Goal: Task Accomplishment & Management: Complete application form

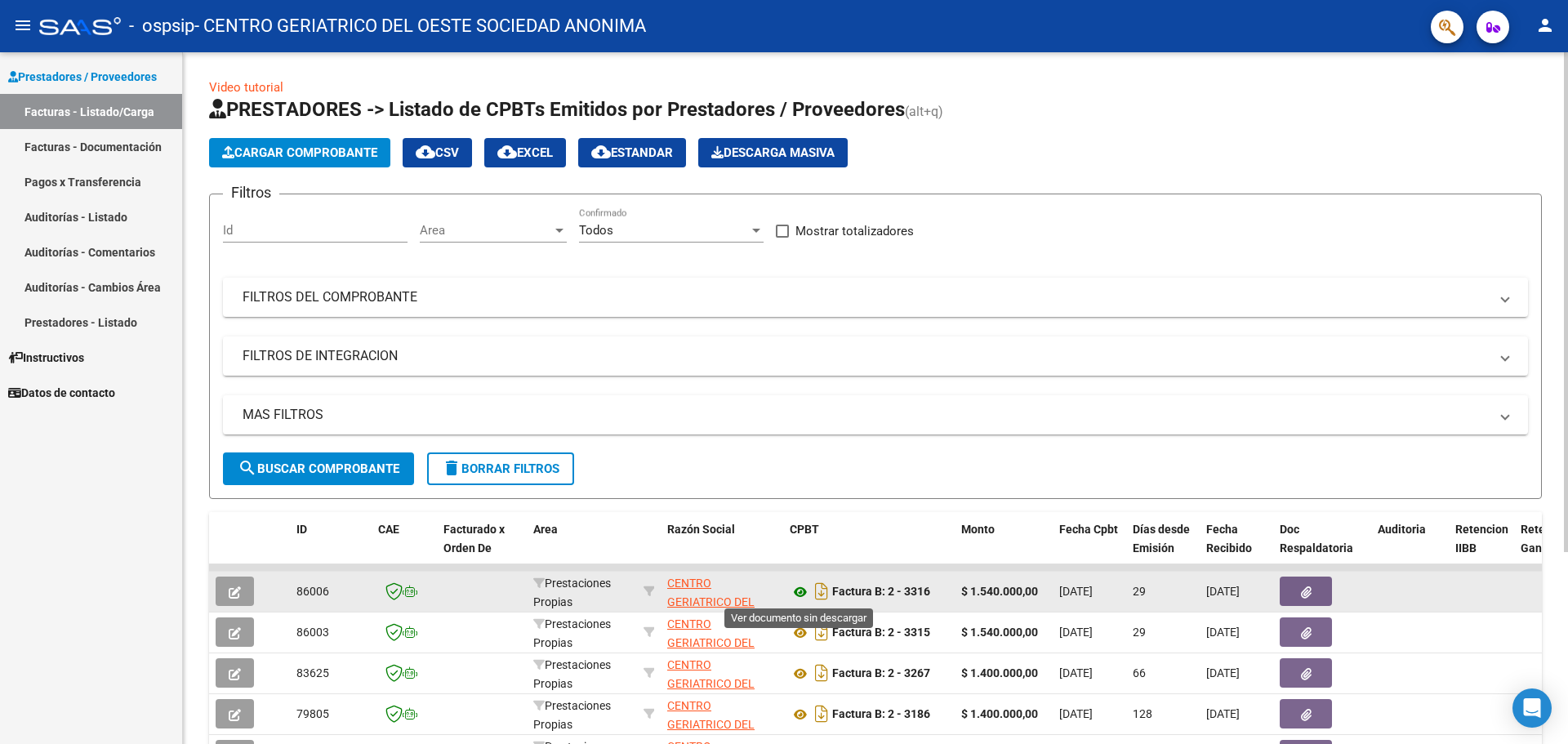
click at [799, 589] on icon at bounding box center [800, 592] width 21 height 19
click at [801, 595] on icon at bounding box center [800, 592] width 21 height 19
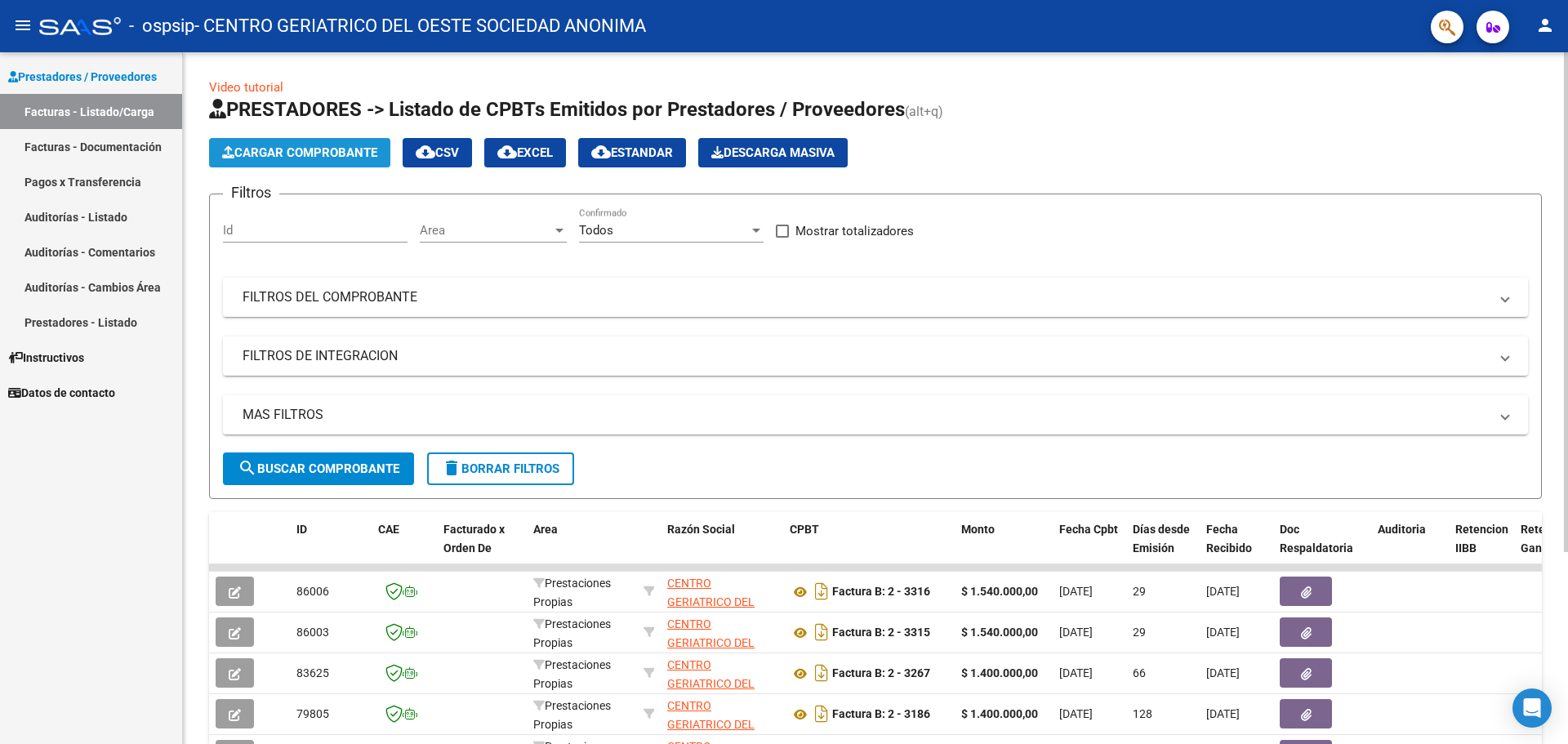
click at [361, 155] on span "Cargar Comprobante" at bounding box center [300, 152] width 155 height 15
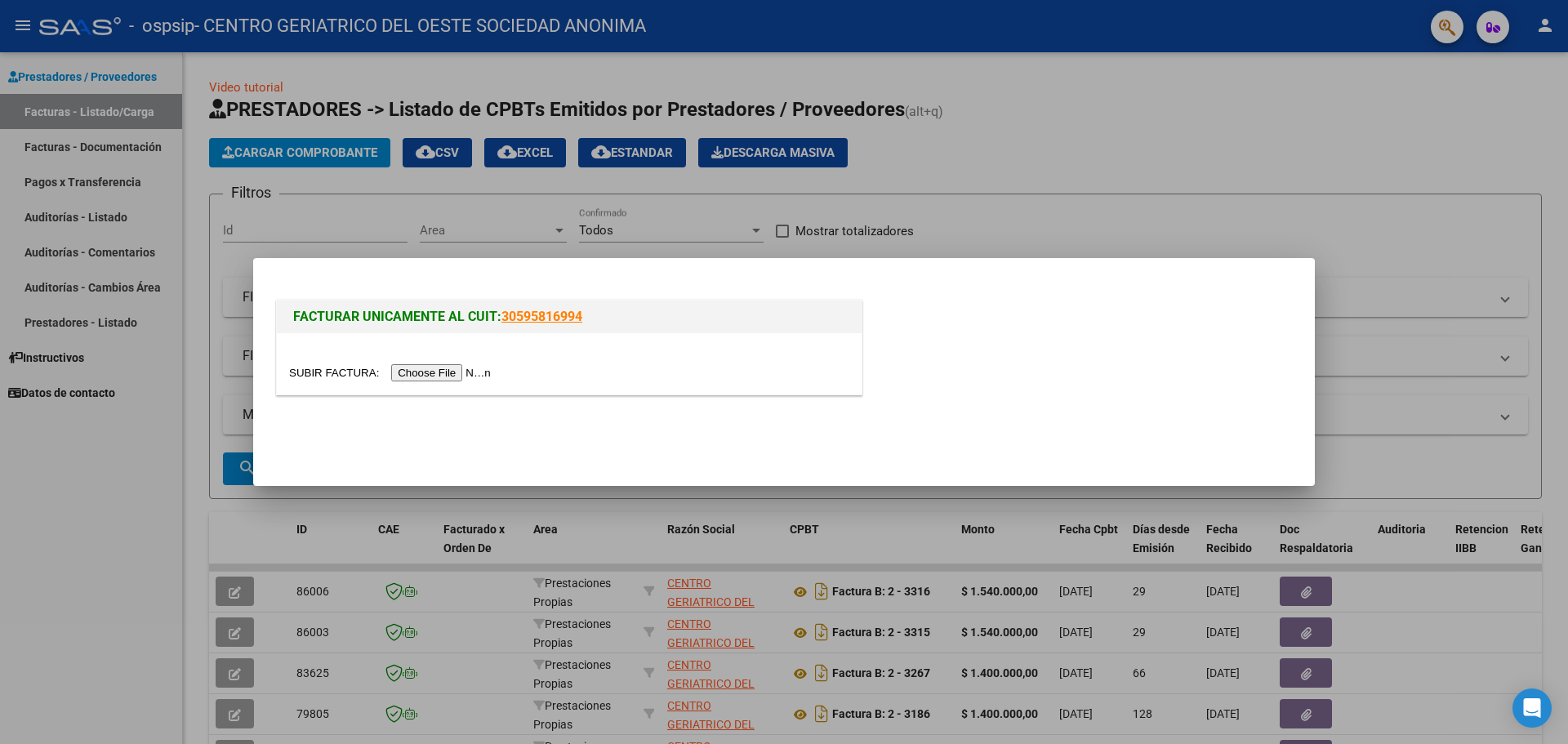
click at [418, 371] on input "file" at bounding box center [392, 373] width 207 height 18
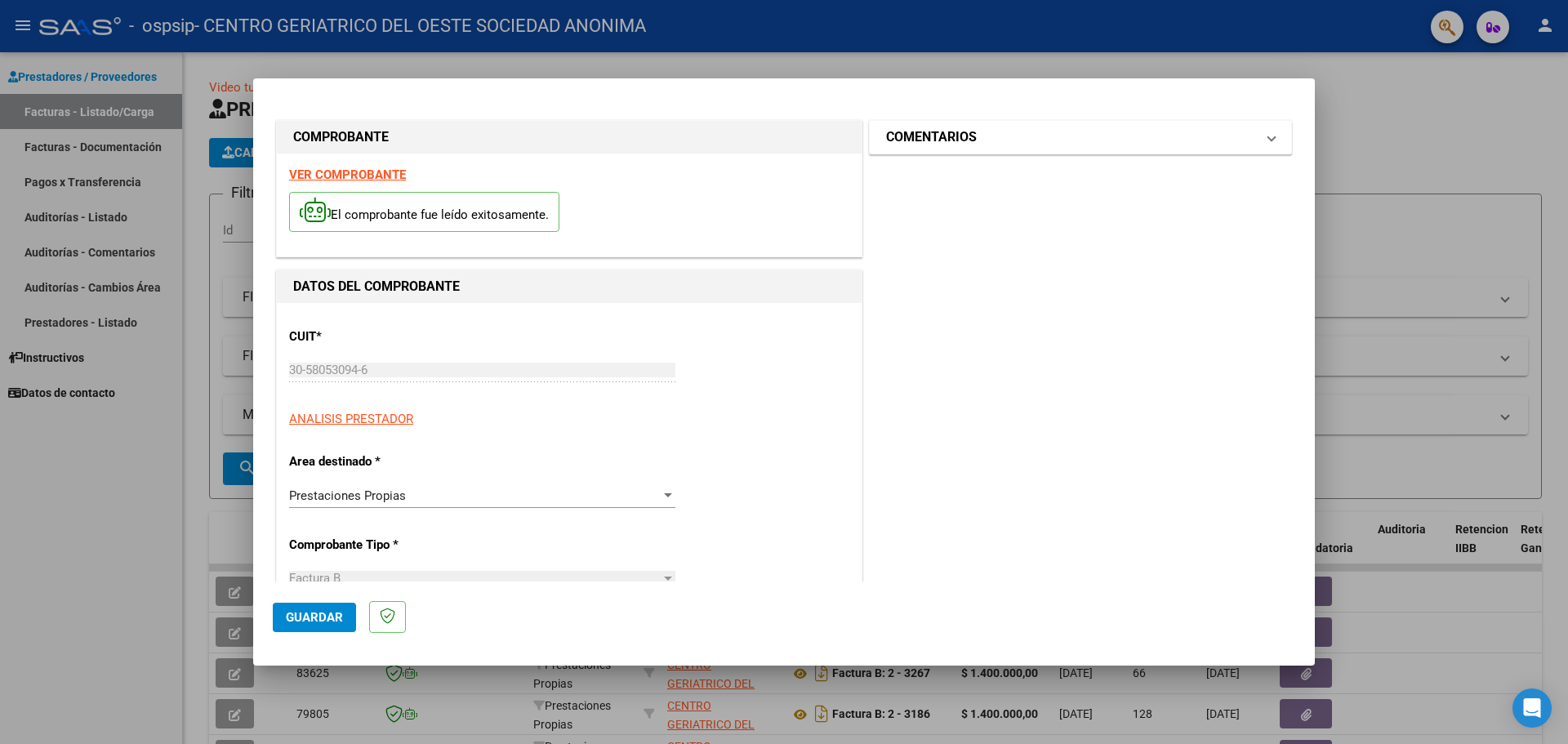
click at [968, 138] on h1 "COMENTARIOS" at bounding box center [931, 137] width 91 height 19
click at [317, 614] on span "Guardar" at bounding box center [314, 617] width 57 height 15
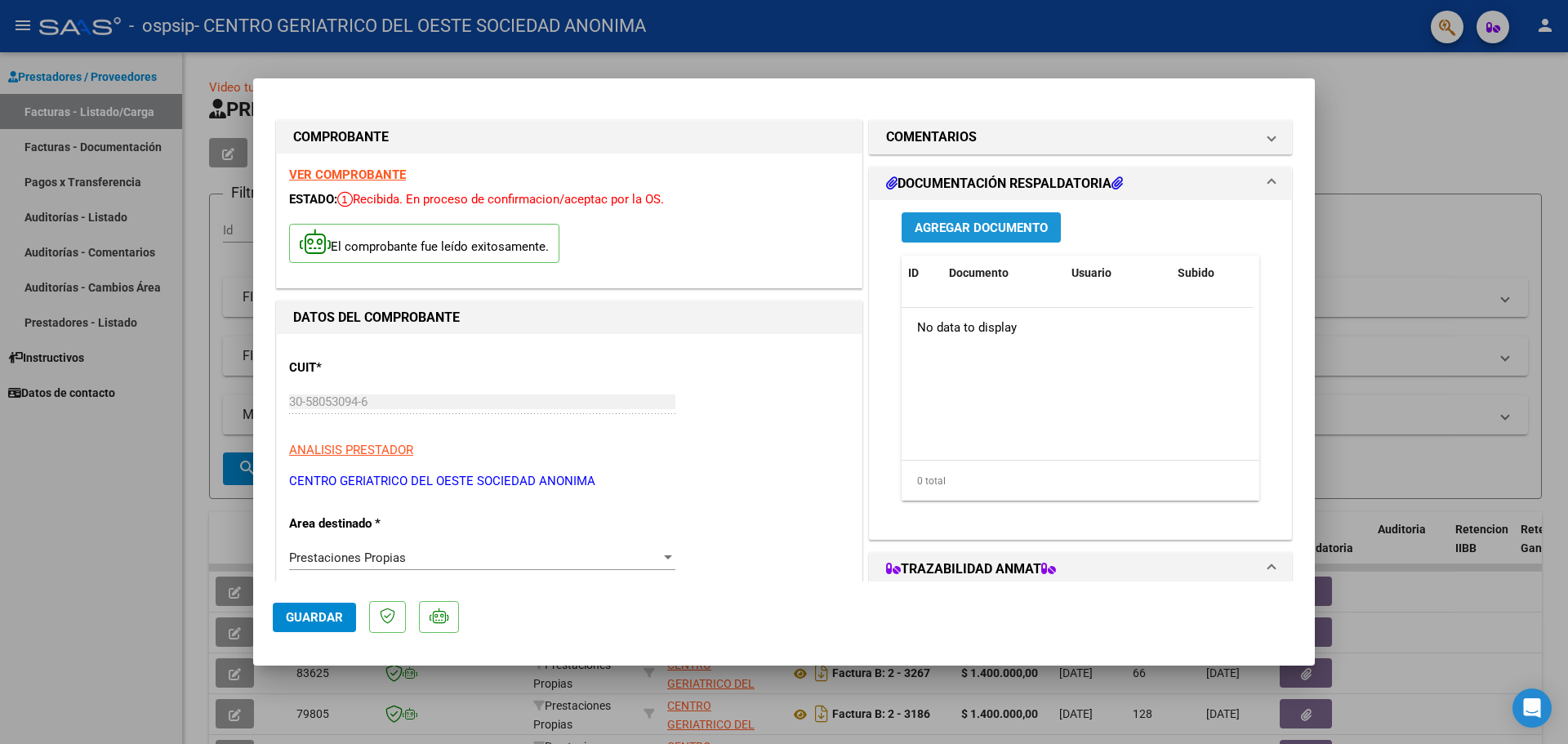
click at [994, 225] on span "Agregar Documento" at bounding box center [981, 228] width 133 height 15
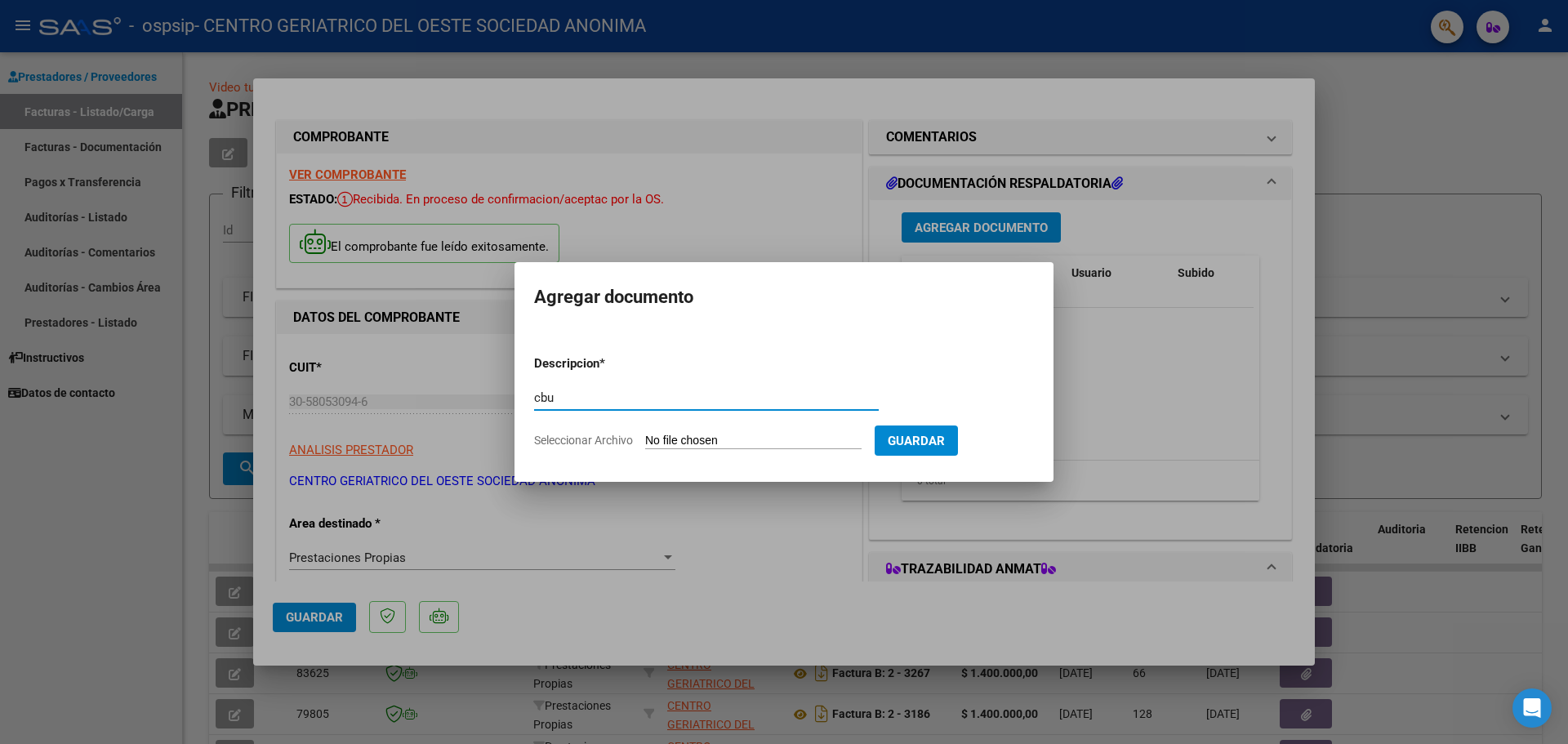
type input "cbu"
click at [935, 445] on span "Guardar" at bounding box center [915, 441] width 57 height 15
click at [938, 434] on span "Guardar" at bounding box center [915, 441] width 57 height 15
click at [791, 440] on input "Seleccionar Archivo" at bounding box center [754, 441] width 216 height 16
type input "C:\fakepath\AFIP - Administración Federal de Ingresos Públicos.pdf"
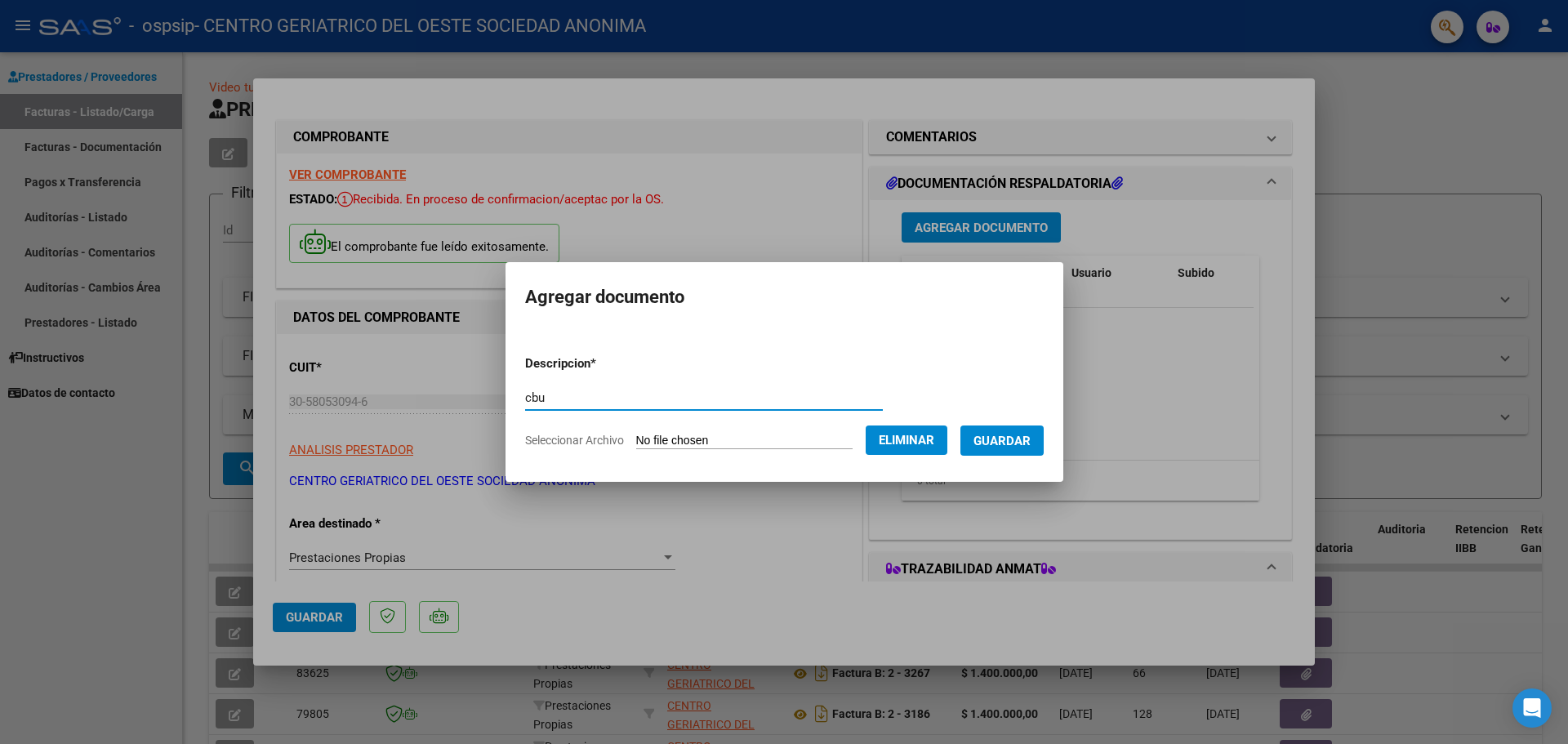
click at [694, 395] on input "cbu" at bounding box center [704, 398] width 358 height 15
type input "c"
type input "arca"
click at [1022, 435] on span "Guardar" at bounding box center [1002, 441] width 57 height 15
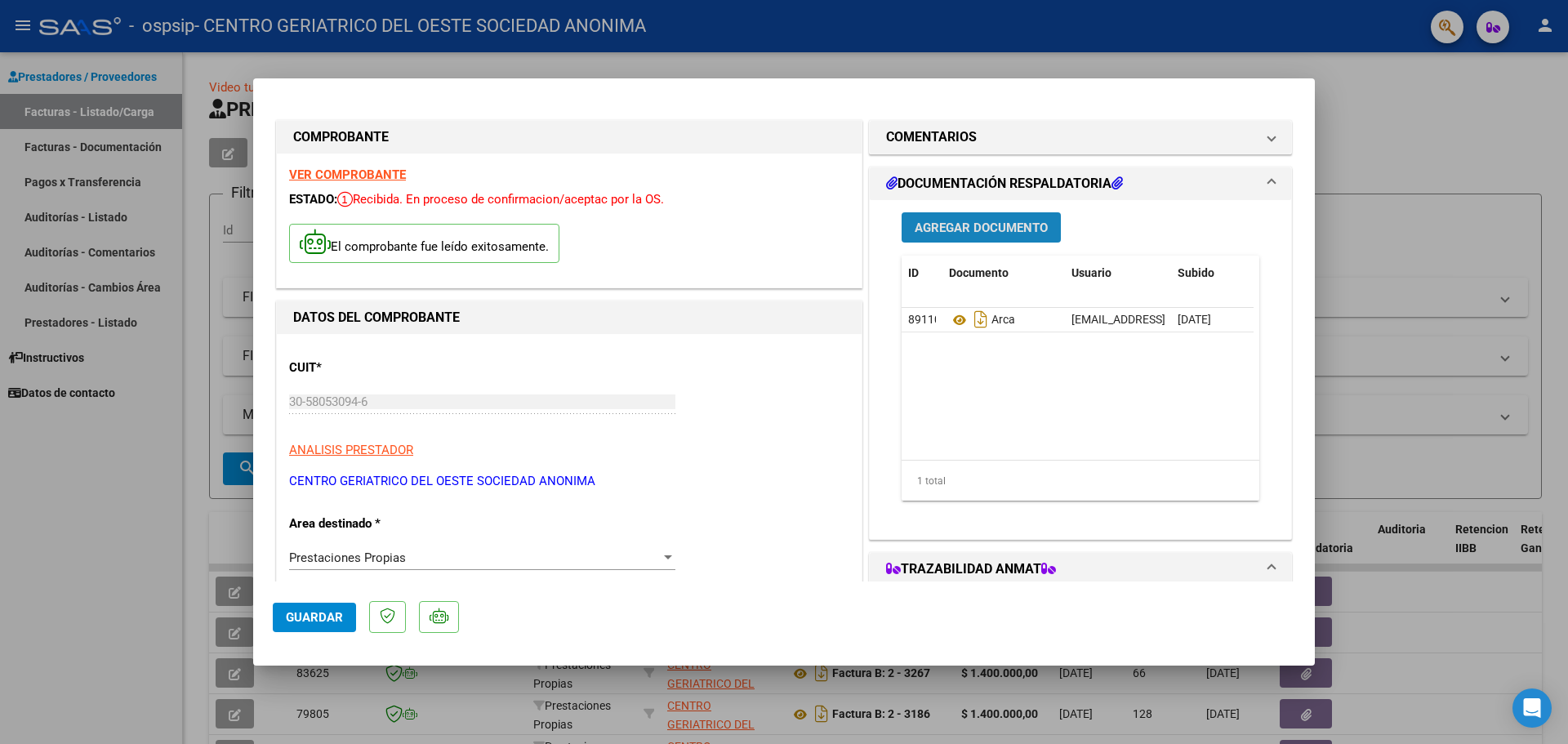
click at [953, 240] on button "Agregar Documento" at bounding box center [981, 227] width 159 height 30
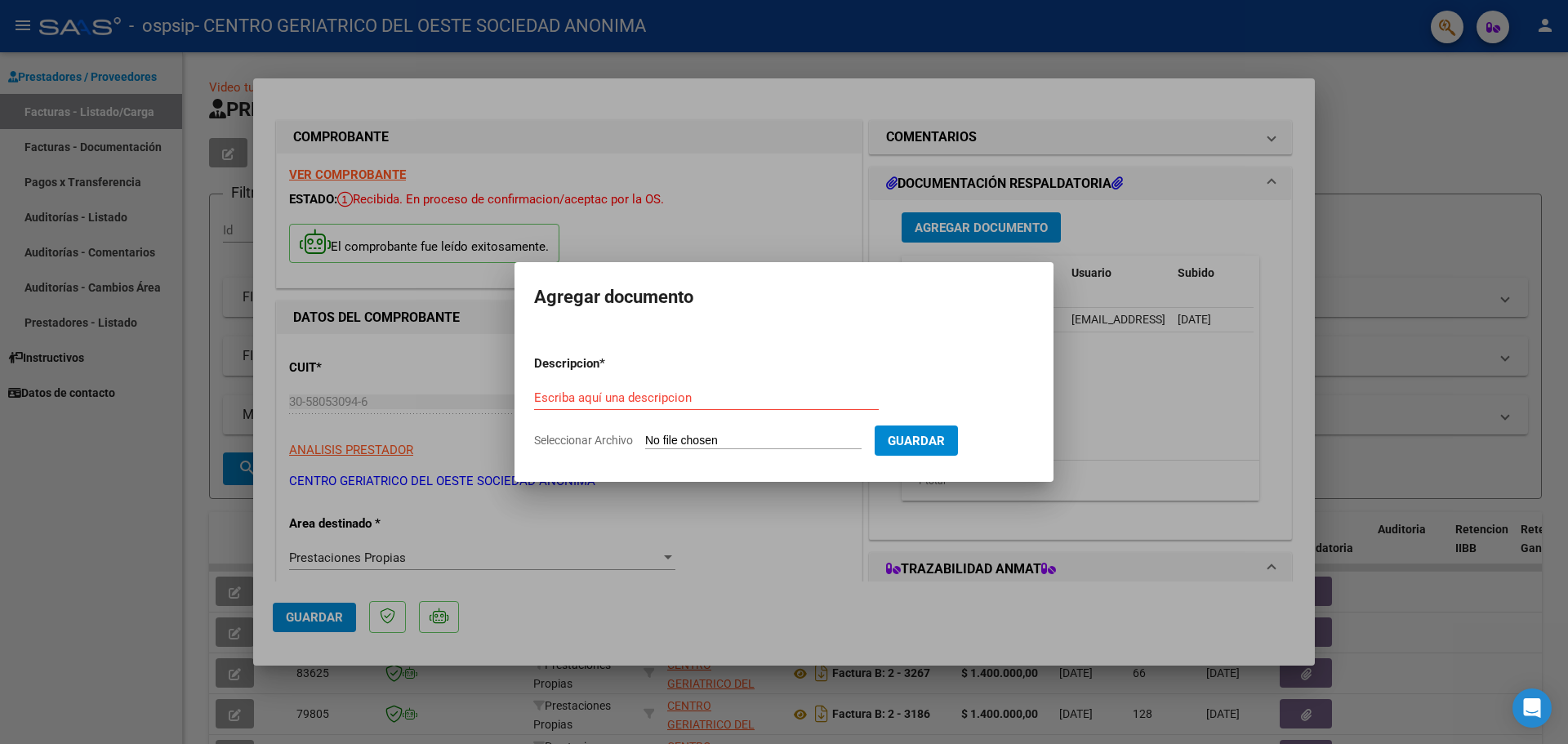
click at [817, 436] on input "Seleccionar Archivo" at bounding box center [754, 441] width 216 height 16
click at [685, 240] on div at bounding box center [784, 372] width 1568 height 744
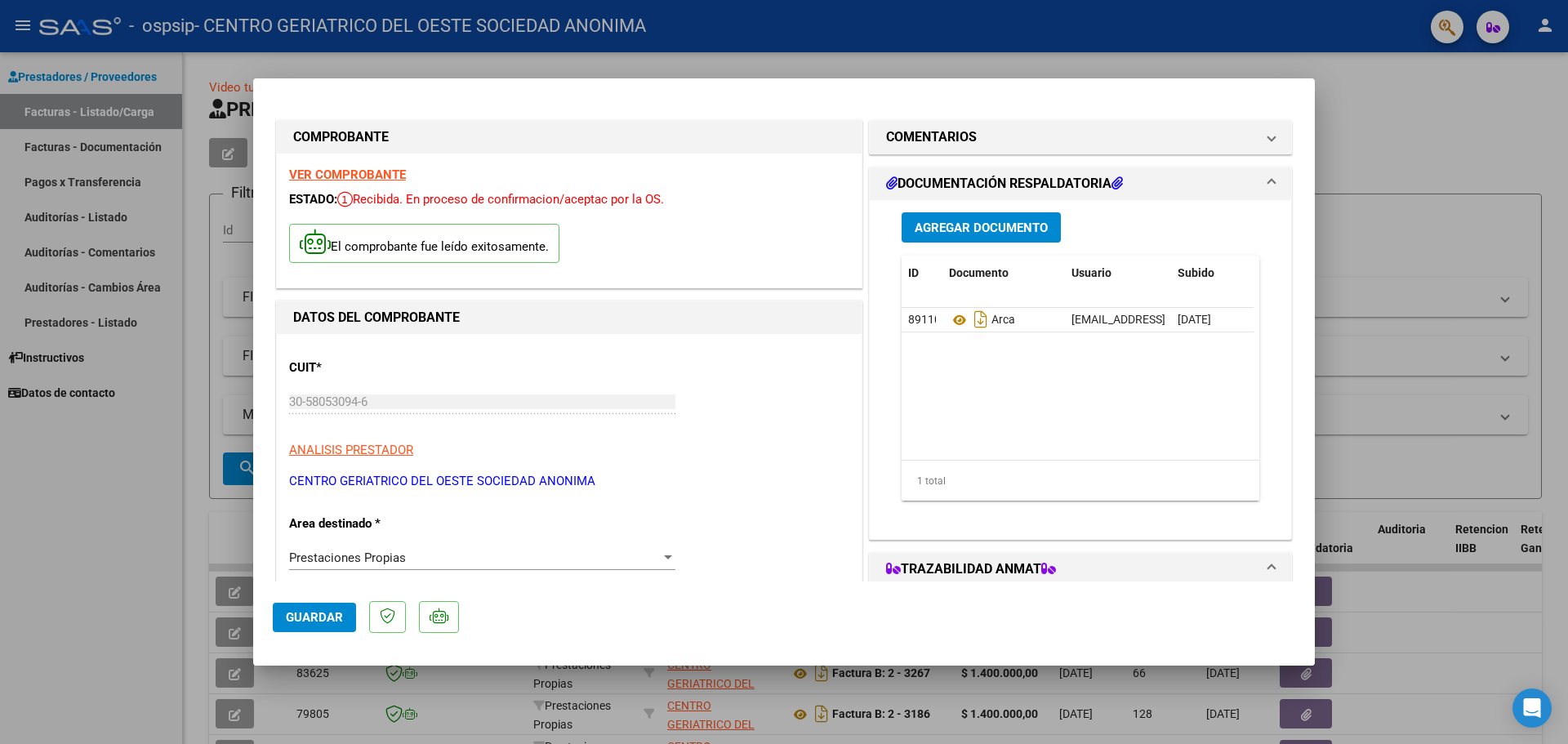
click at [1369, 137] on div at bounding box center [784, 372] width 1568 height 744
type input "$ 0,00"
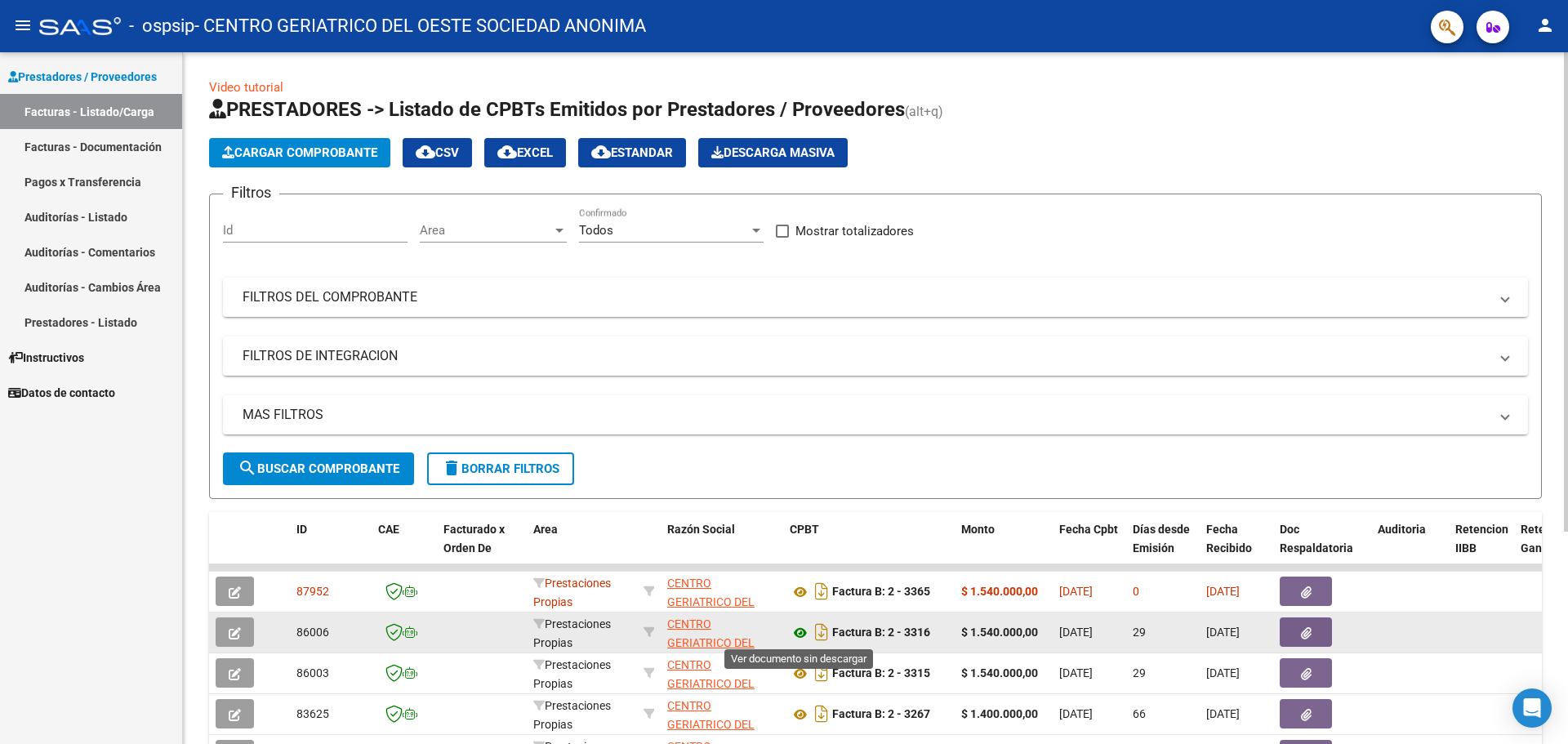
click at [795, 637] on icon at bounding box center [800, 633] width 21 height 19
click at [704, 631] on app-link-go-to "CENTRO GERIATRICO DEL OESTE SOCIEDAD ANONIMA" at bounding box center [722, 652] width 109 height 75
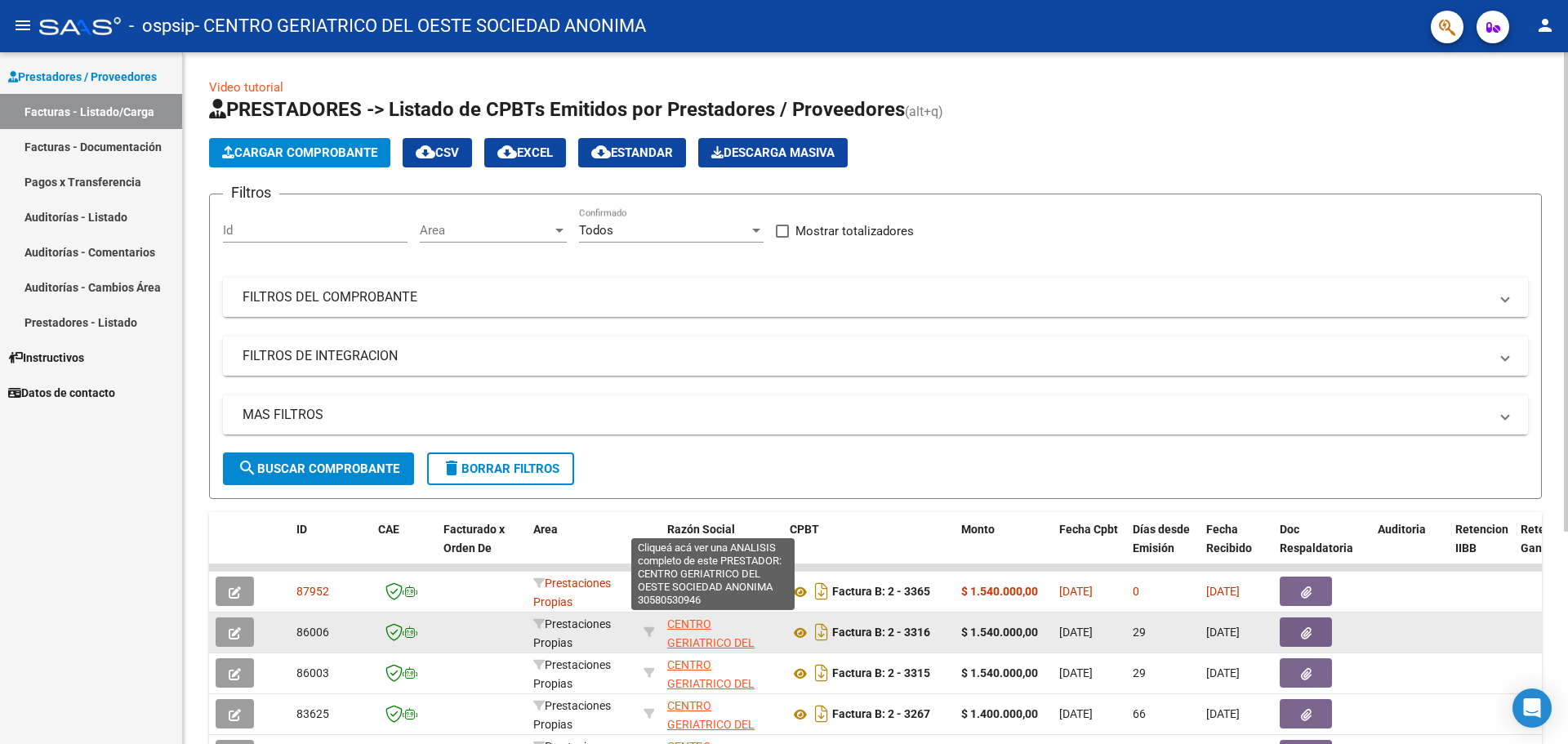
click at [687, 629] on span "CENTRO GERIATRICO DEL OESTE SOCIEDAD ANONIMA" at bounding box center [712, 652] width 91 height 69
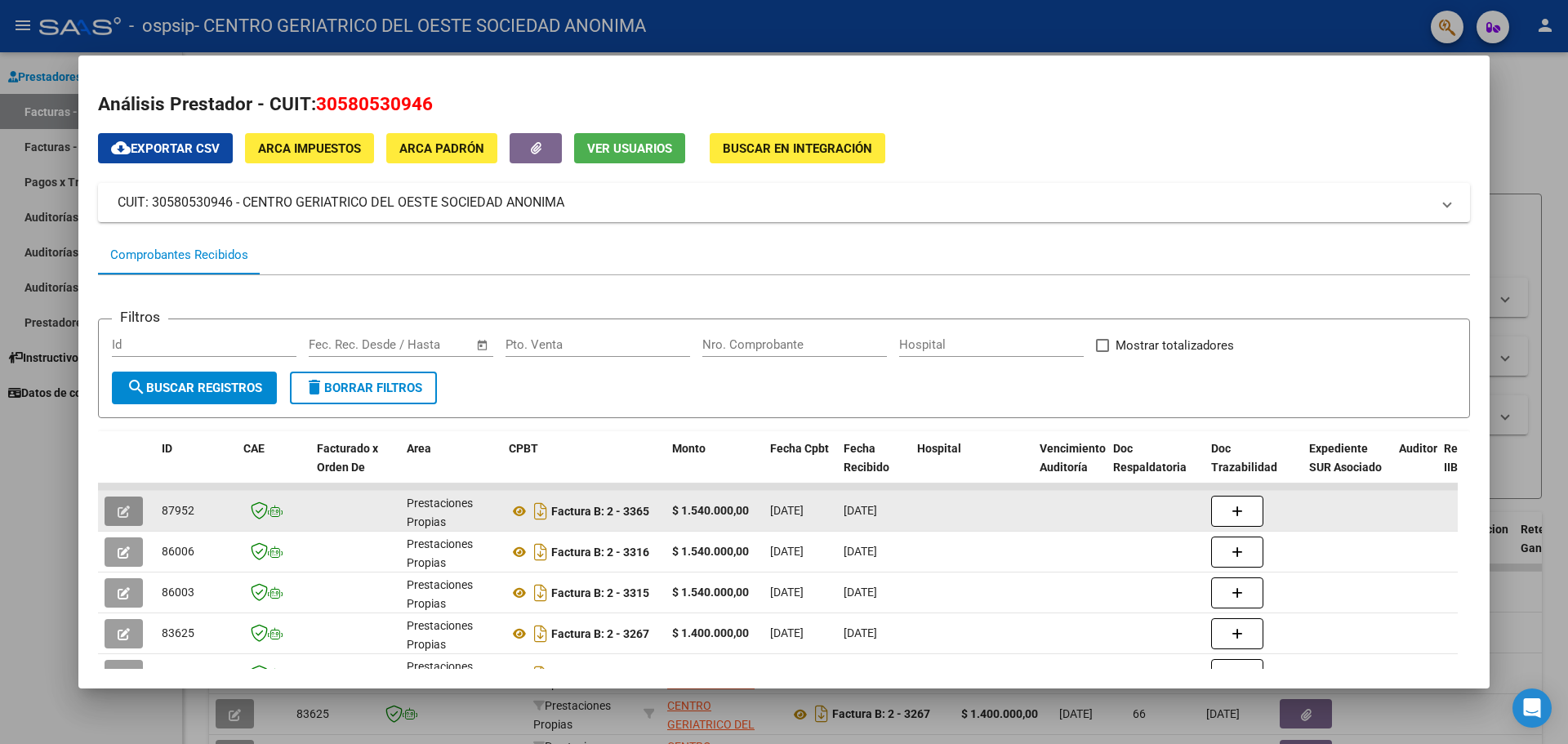
click at [131, 505] on button "button" at bounding box center [124, 511] width 39 height 29
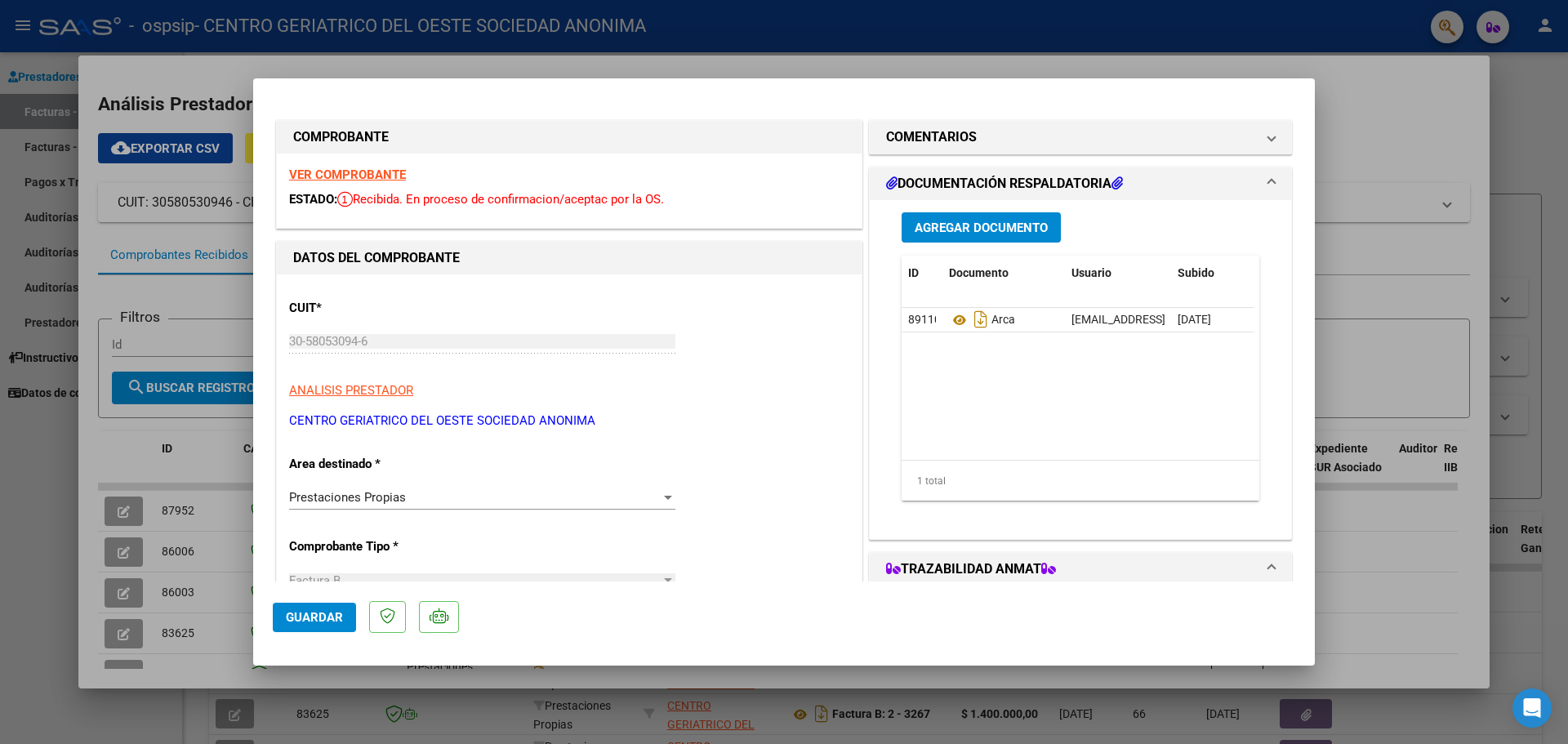
click at [1357, 142] on div at bounding box center [784, 372] width 1568 height 744
type input "$ 0,00"
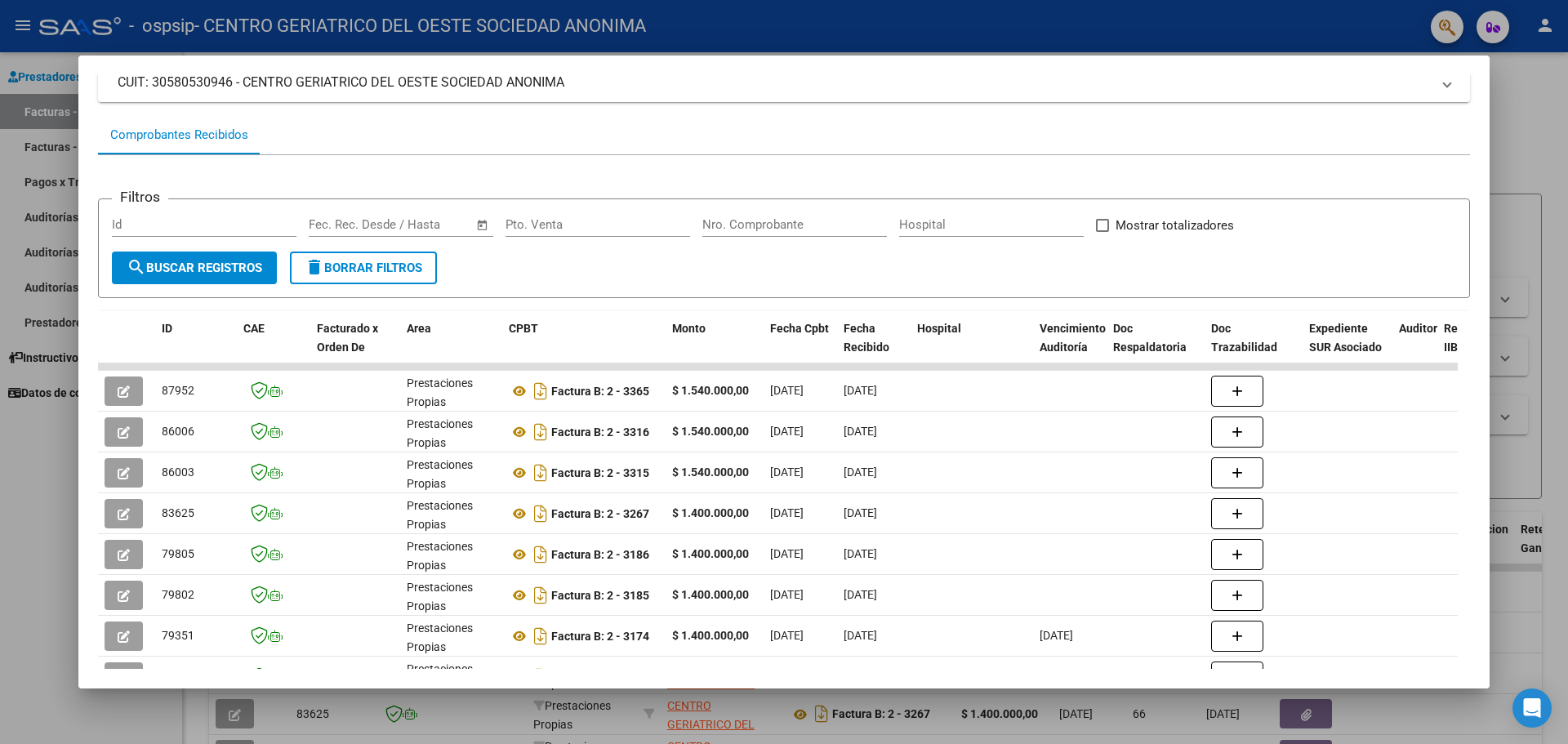
scroll to position [131, 0]
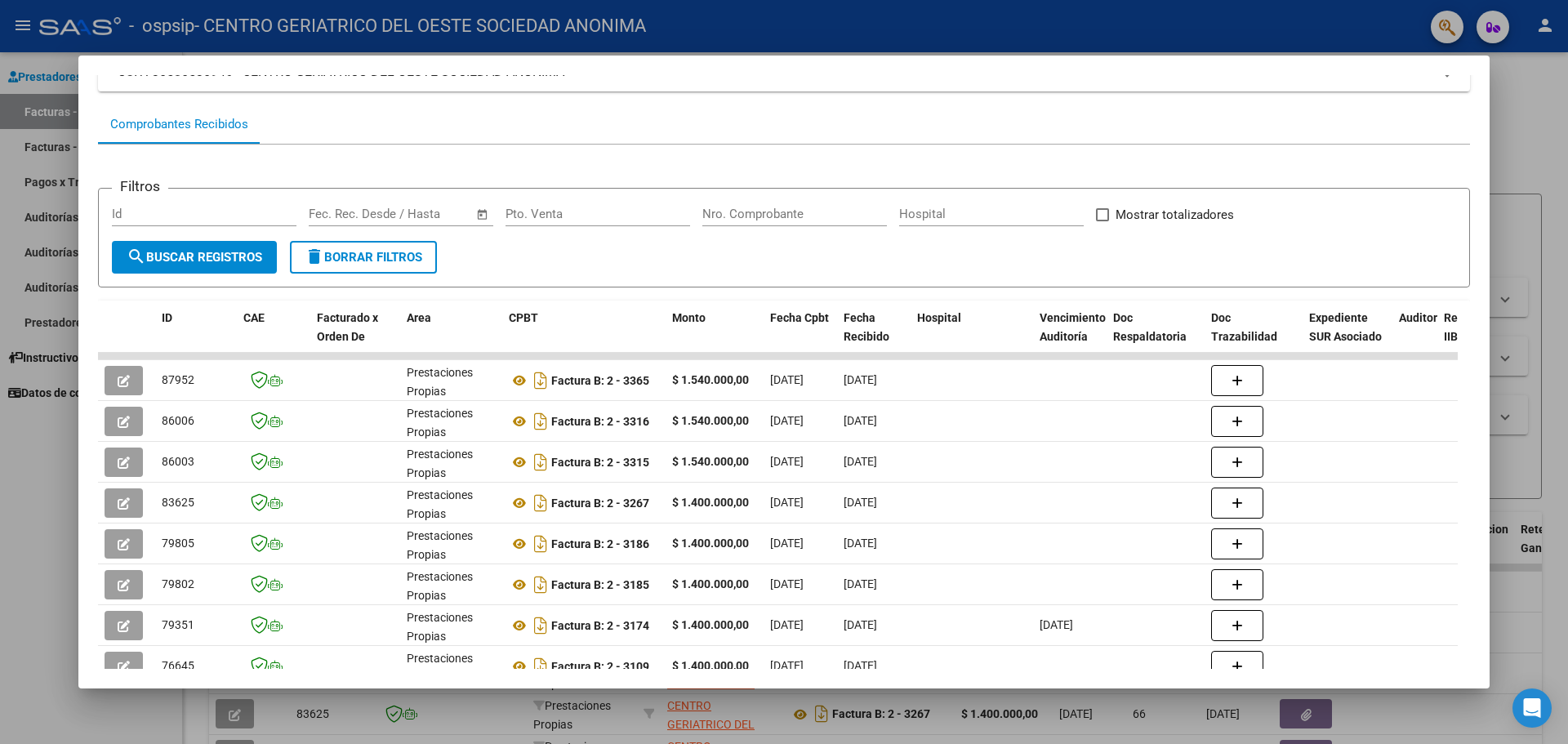
click at [16, 517] on div at bounding box center [784, 372] width 1568 height 744
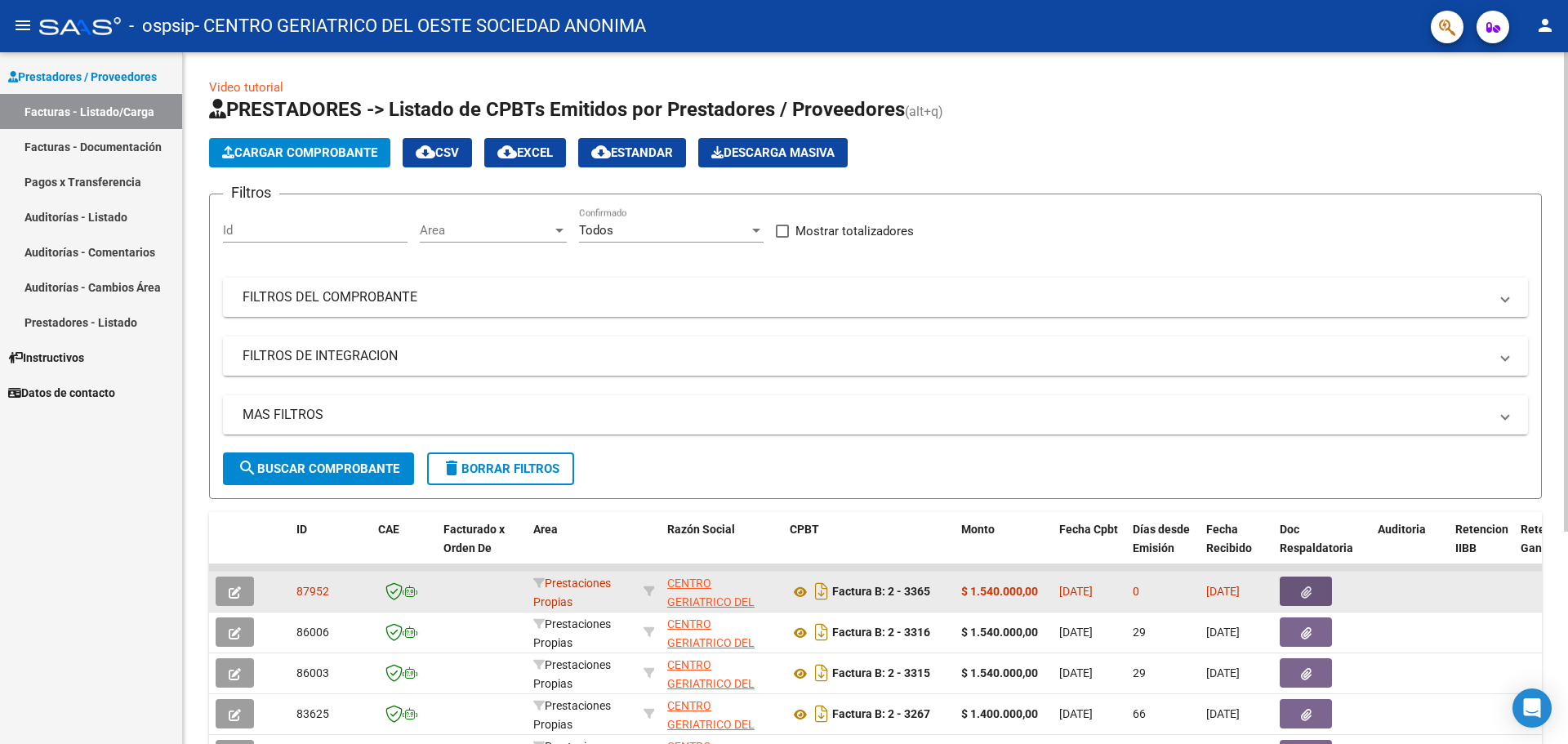
click at [1315, 592] on button "button" at bounding box center [1305, 591] width 52 height 29
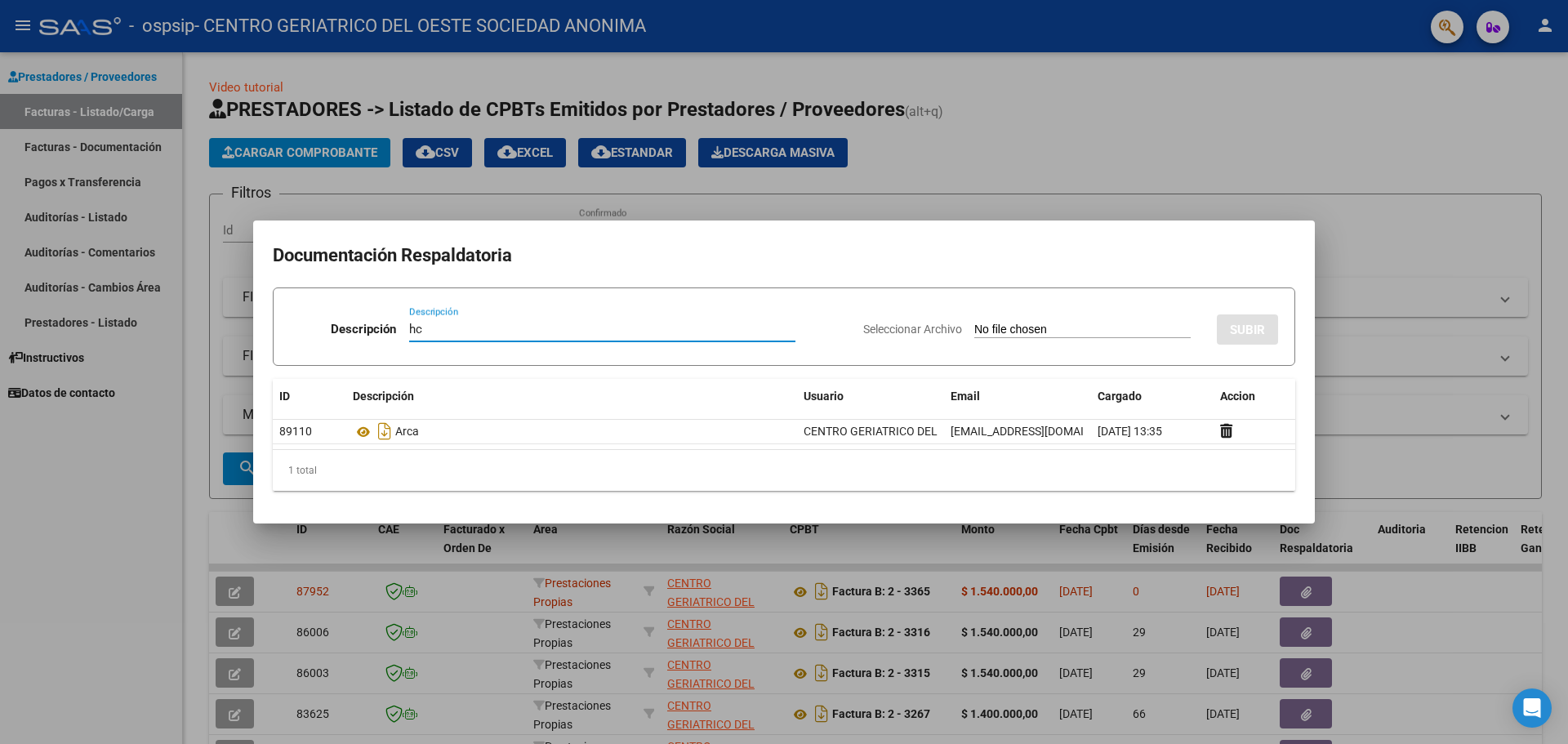
type input "hc"
click at [1117, 316] on div "Seleccionar Archivo SUBIR" at bounding box center [1071, 326] width 415 height 50
click at [1065, 325] on input "Seleccionar Archivo" at bounding box center [1083, 331] width 216 height 16
type input "C:\fakepath\WhatsApp Image 2025-08-13 at 13.44.19.jpeg"
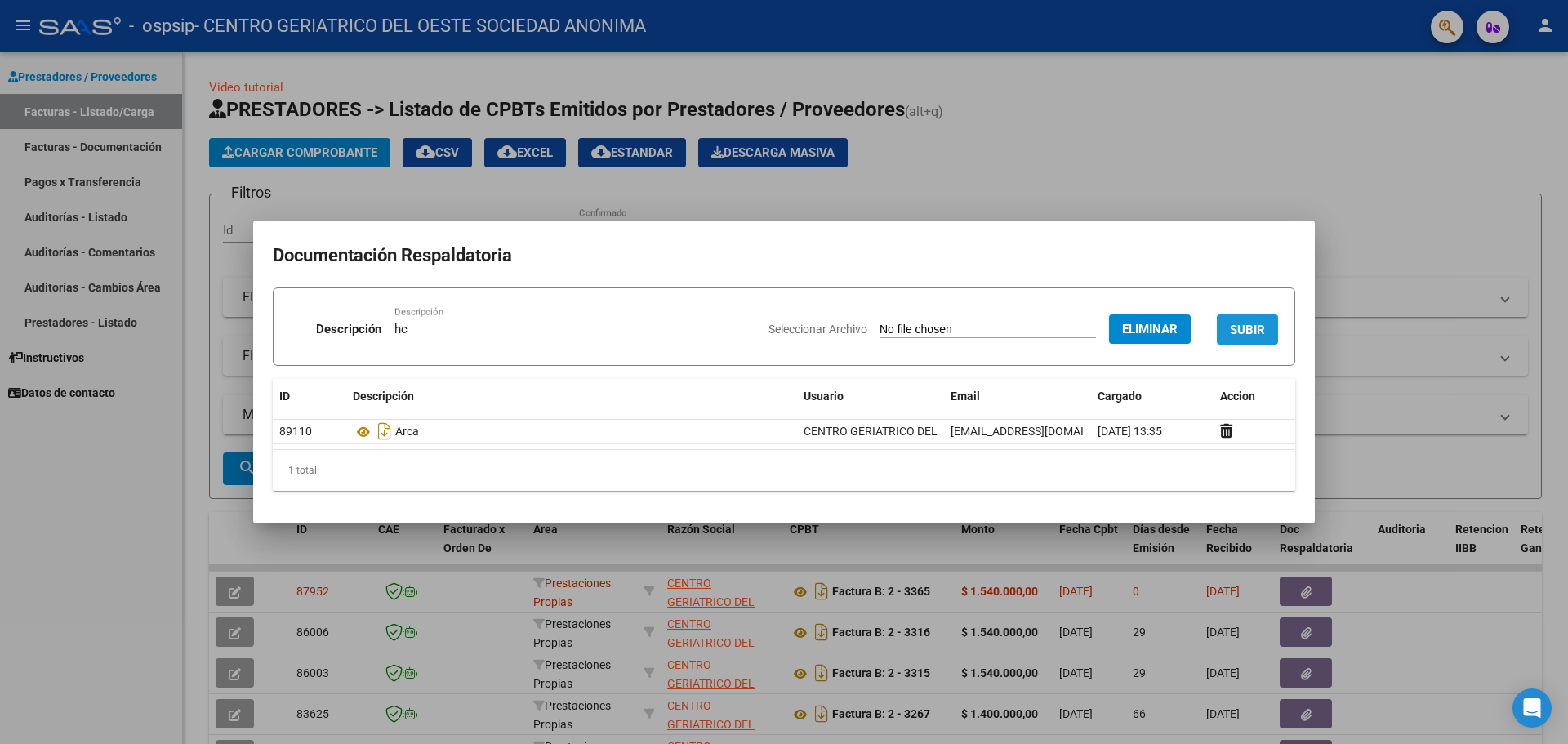
click at [1262, 334] on span "SUBIR" at bounding box center [1248, 330] width 35 height 15
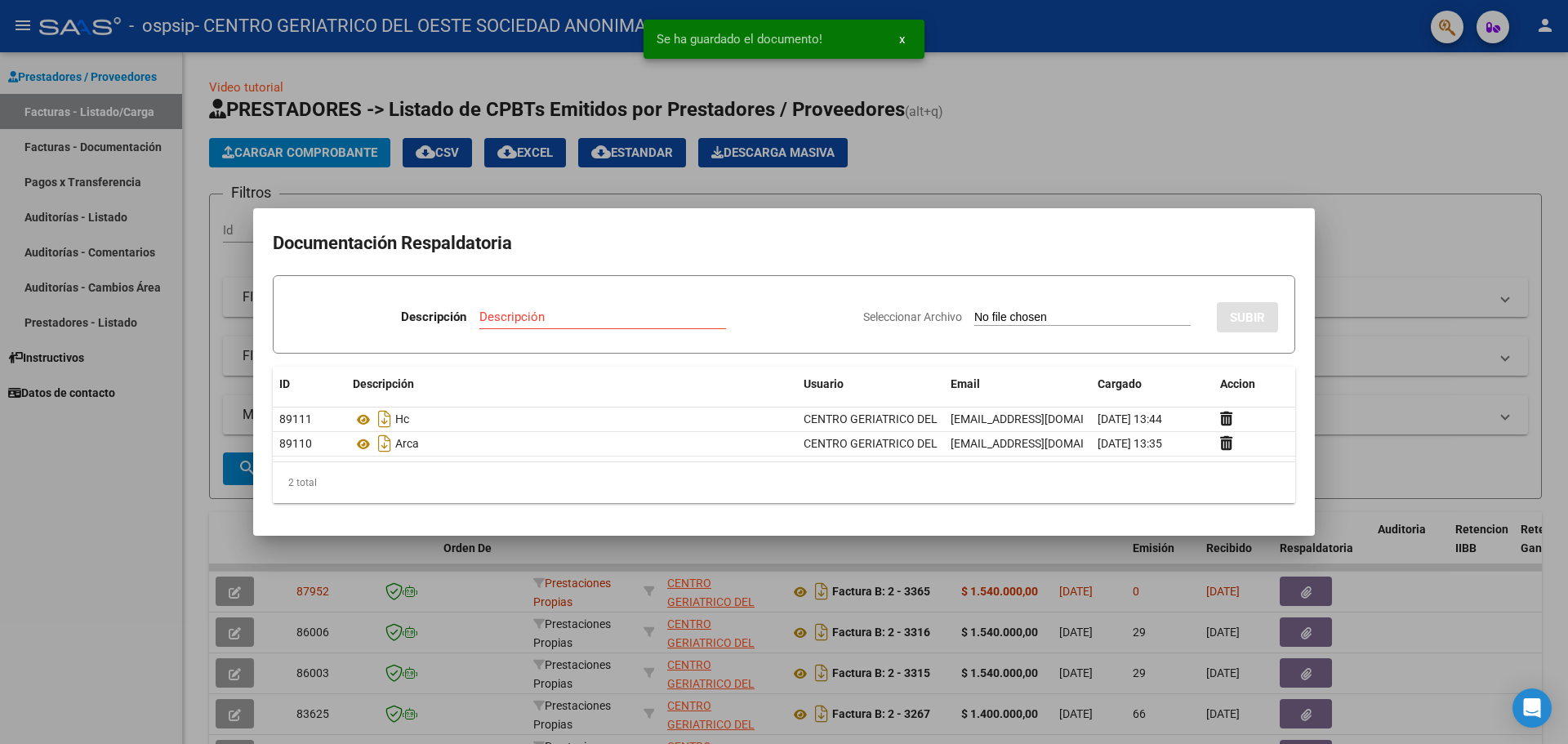
click at [1348, 265] on div at bounding box center [784, 372] width 1568 height 744
